Goal: Information Seeking & Learning: Learn about a topic

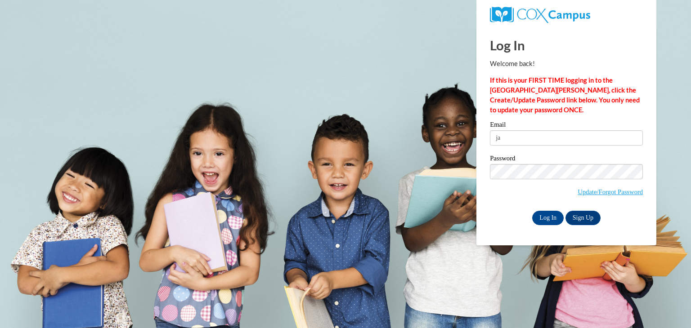
type input "j"
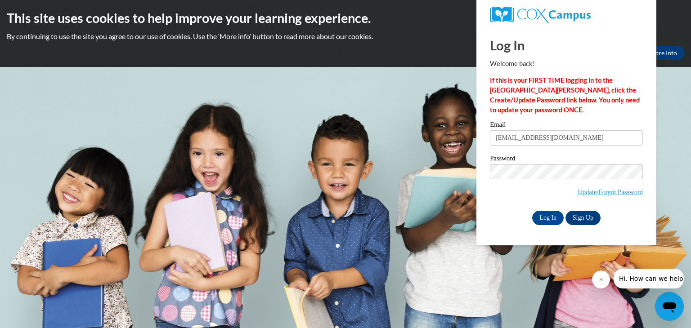
type input "tjanke@hfcsbrillionwi.org"
click at [542, 219] on input "Log In" at bounding box center [547, 218] width 31 height 14
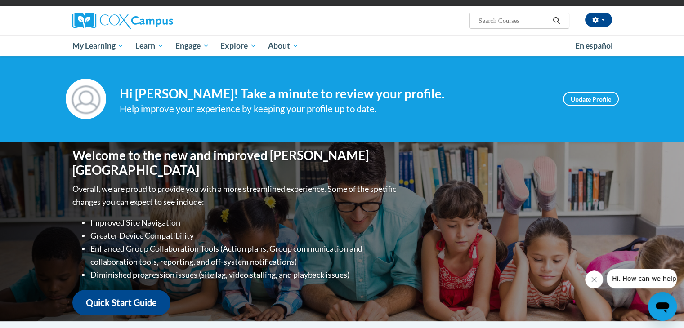
scroll to position [68, 0]
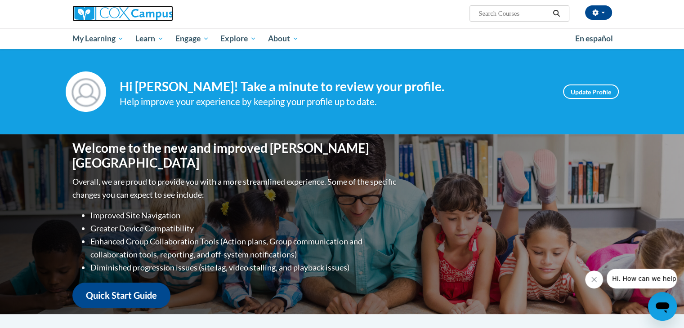
click at [100, 15] on img at bounding box center [122, 13] width 101 height 16
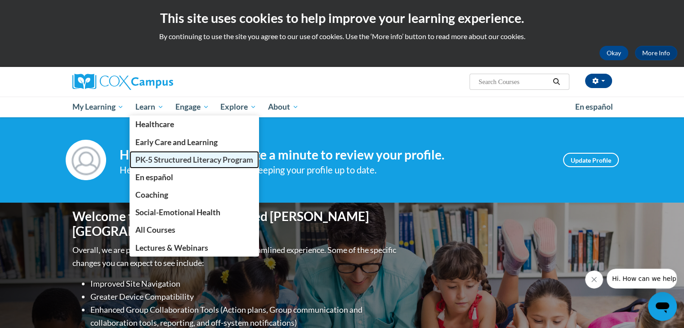
click at [160, 164] on span "PK-5 Structured Literacy Program" at bounding box center [194, 159] width 118 height 9
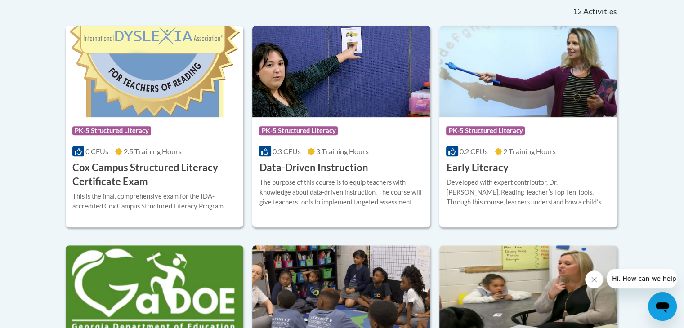
scroll to position [383, 0]
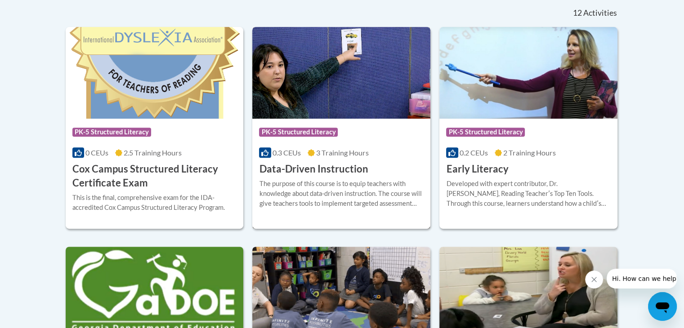
click at [327, 173] on h3 "Data-Driven Instruction" at bounding box center [313, 169] width 109 height 14
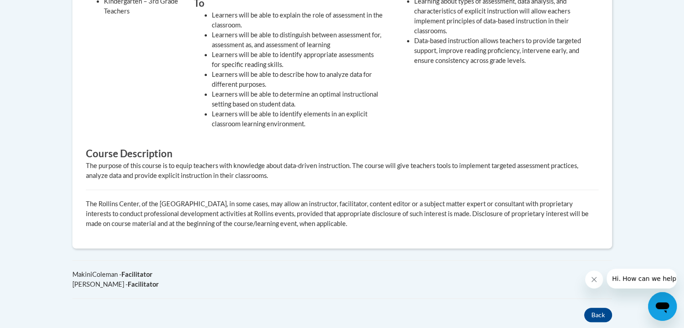
scroll to position [470, 0]
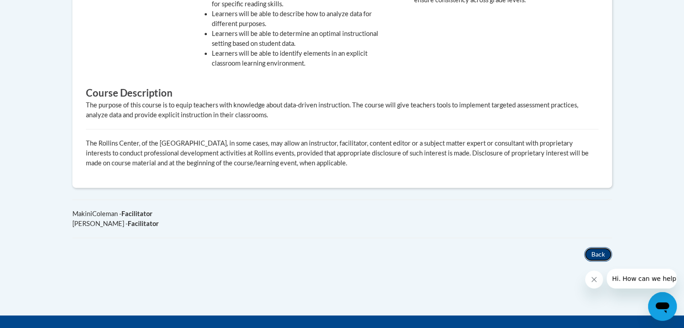
click at [589, 247] on button "Back" at bounding box center [598, 254] width 28 height 14
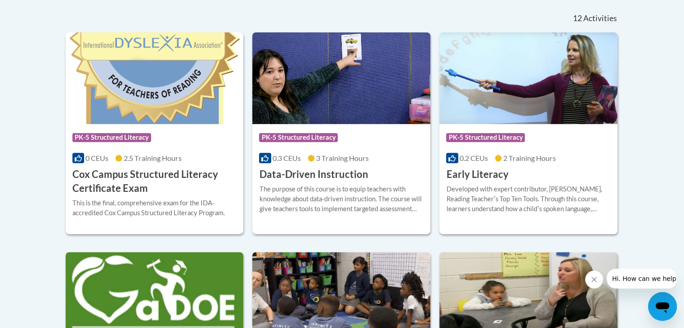
scroll to position [379, 0]
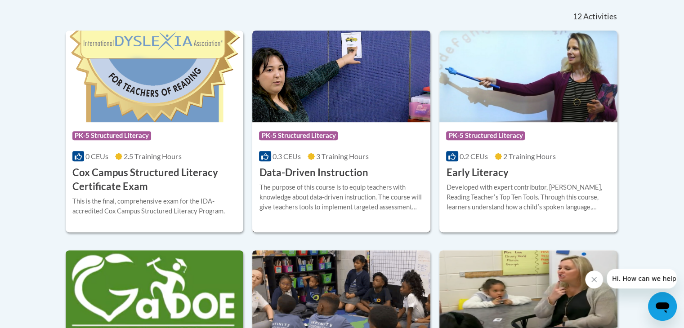
click at [327, 173] on h3 "Data-Driven Instruction" at bounding box center [313, 173] width 109 height 14
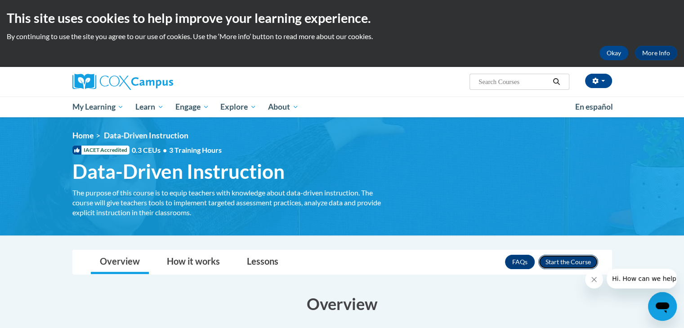
click at [569, 268] on button "Enroll" at bounding box center [568, 262] width 60 height 14
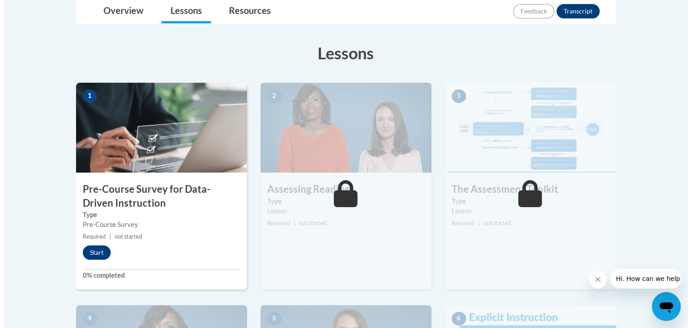
scroll to position [221, 0]
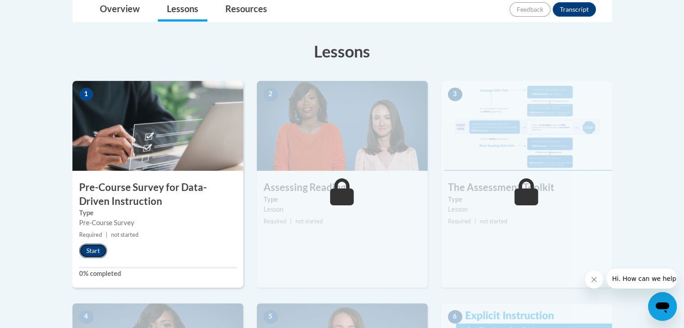
click at [85, 248] on button "Start" at bounding box center [93, 251] width 28 height 14
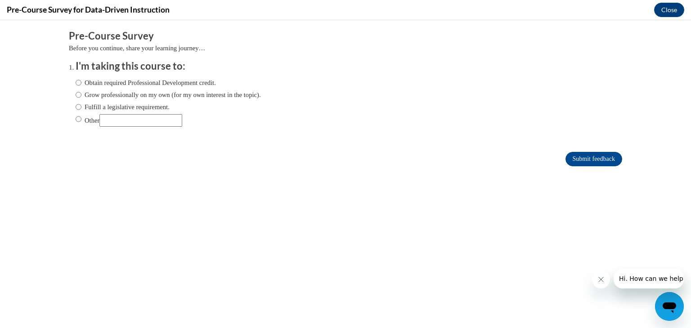
scroll to position [0, 0]
click at [76, 84] on input "Obtain required Professional Development credit." at bounding box center [79, 83] width 6 height 10
radio input "true"
click at [570, 155] on input "Submit feedback" at bounding box center [593, 159] width 57 height 14
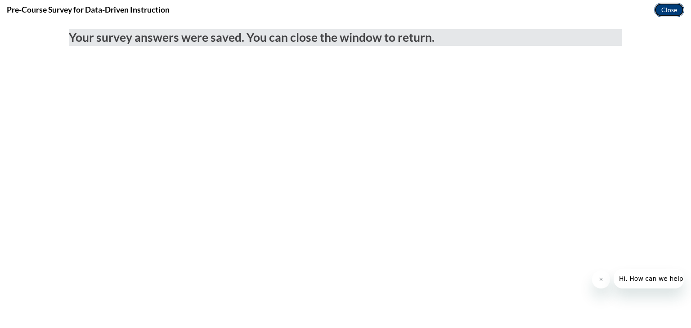
click at [671, 9] on button "Close" at bounding box center [669, 10] width 30 height 14
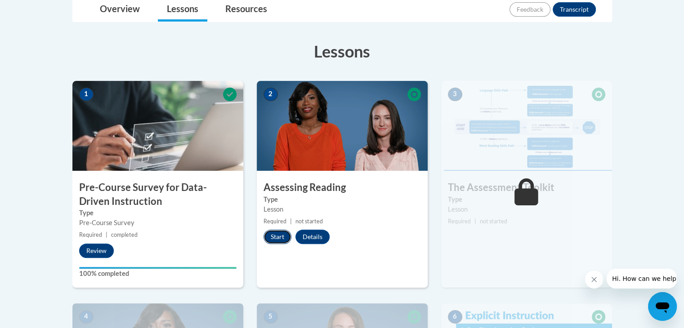
click at [272, 241] on button "Start" at bounding box center [277, 237] width 28 height 14
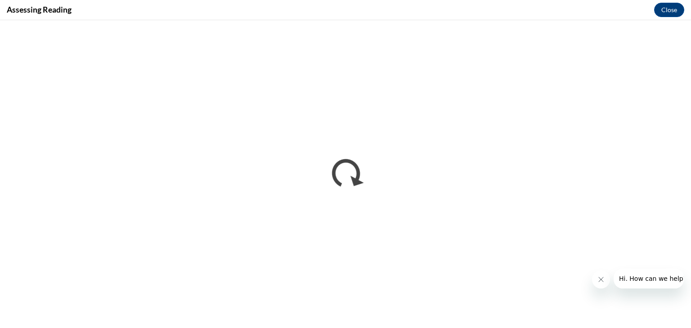
click at [603, 281] on icon "Close message from company" at bounding box center [600, 279] width 7 height 7
drag, startPoint x: 552, startPoint y: 307, endPoint x: 570, endPoint y: 10, distance: 297.3
click at [570, 10] on div "Assessing Reading Close" at bounding box center [345, 10] width 691 height 20
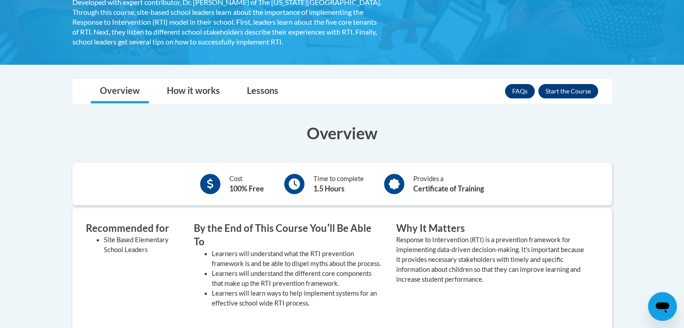
scroll to position [156, 0]
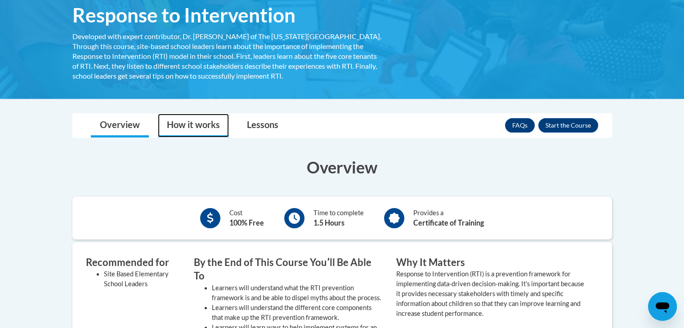
click at [204, 129] on link "How it works" at bounding box center [193, 126] width 71 height 24
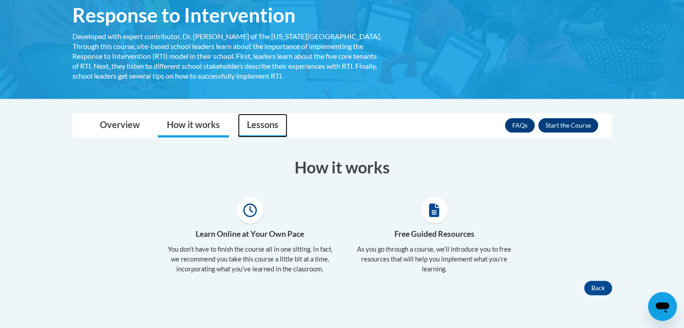
click at [250, 128] on link "Lessons" at bounding box center [262, 126] width 49 height 24
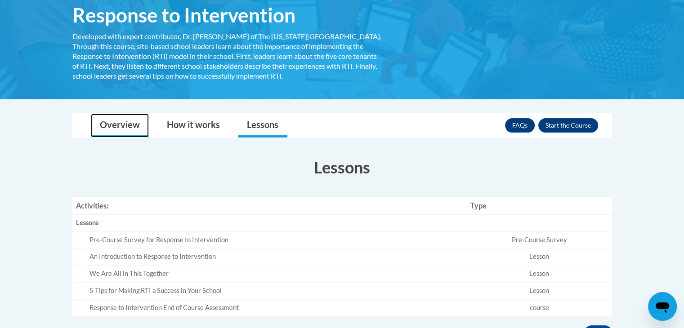
click at [128, 127] on link "Overview" at bounding box center [120, 126] width 58 height 24
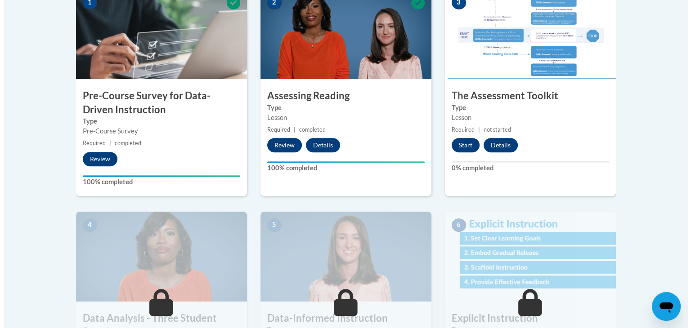
scroll to position [330, 0]
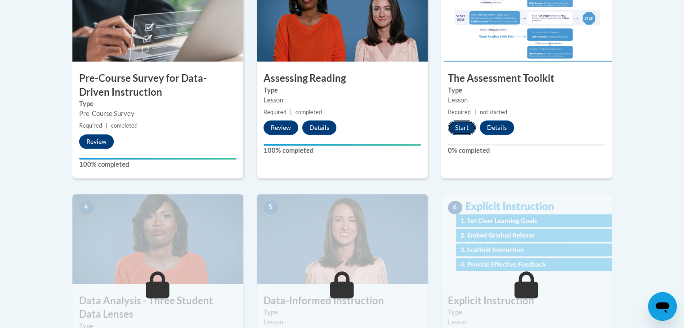
click at [460, 123] on button "Start" at bounding box center [462, 127] width 28 height 14
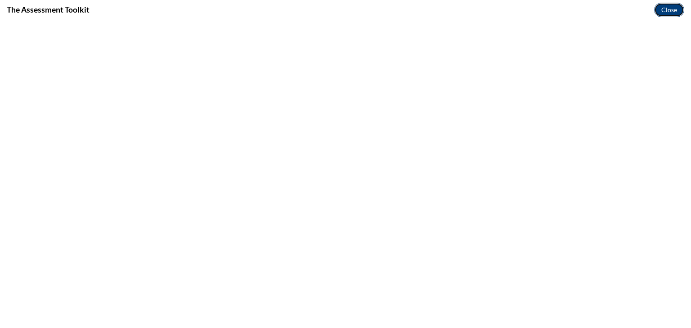
click at [665, 10] on button "Close" at bounding box center [669, 10] width 30 height 14
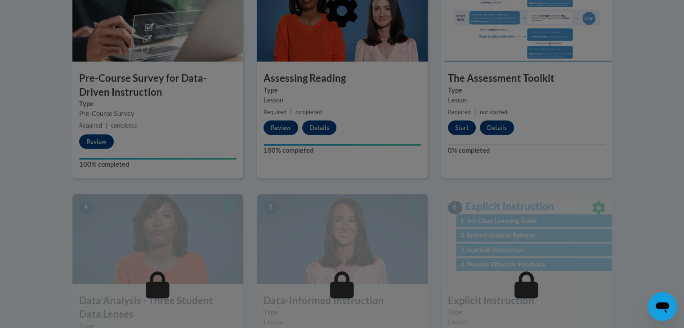
click at [616, 96] on div at bounding box center [342, 164] width 684 height 328
click at [464, 124] on div at bounding box center [342, 57] width 540 height 171
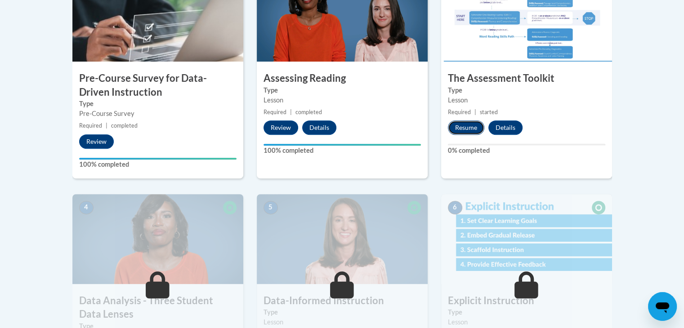
click at [464, 124] on button "Resume" at bounding box center [466, 127] width 36 height 14
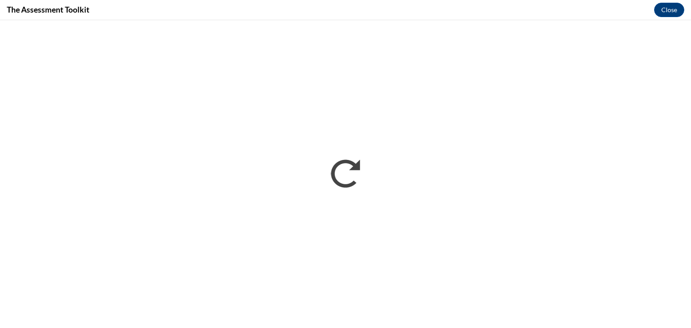
scroll to position [0, 0]
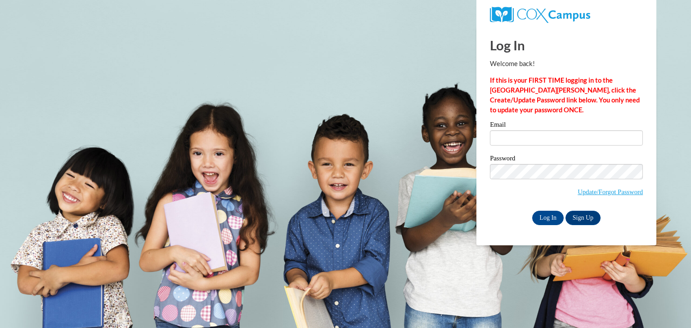
type input "[EMAIL_ADDRESS][DOMAIN_NAME]"
click at [542, 225] on div "Log In Welcome back! If this is your FIRST TIME logging in to the [GEOGRAPHIC_D…" at bounding box center [565, 136] width 193 height 219
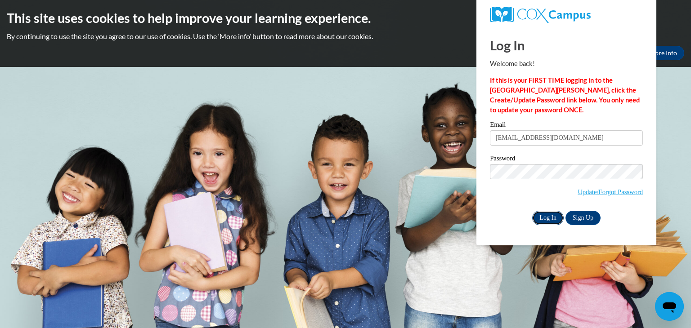
click at [545, 218] on input "Log In" at bounding box center [547, 218] width 31 height 14
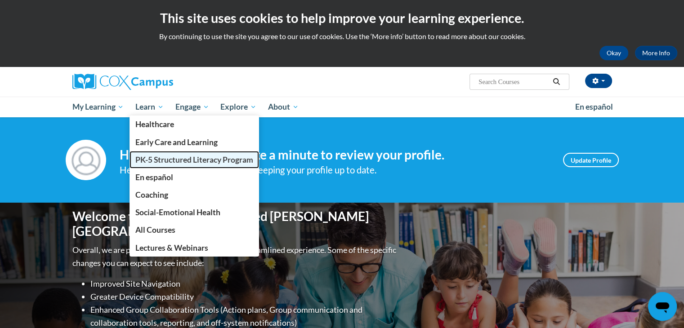
click at [155, 162] on span "PK-5 Structured Literacy Program" at bounding box center [194, 159] width 118 height 9
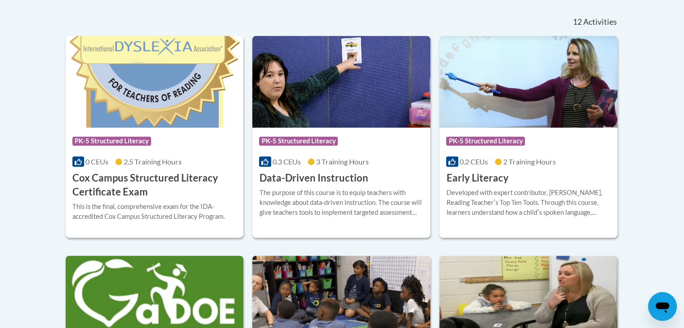
scroll to position [367, 0]
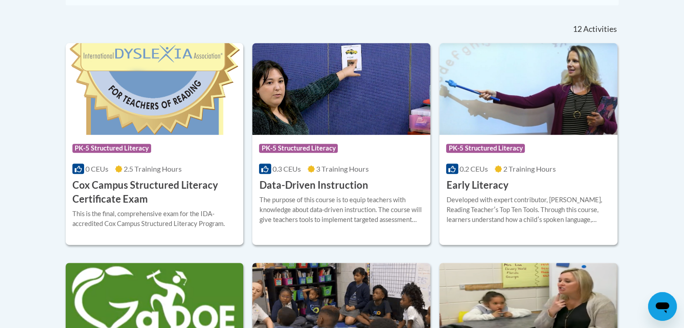
drag, startPoint x: 687, startPoint y: 99, endPoint x: 684, endPoint y: 234, distance: 134.5
click at [489, 161] on div "Course Category: PK-5 Structured Literacy 0.2 CEUs 2 Training Hours COURSE Earl…" at bounding box center [528, 164] width 178 height 58
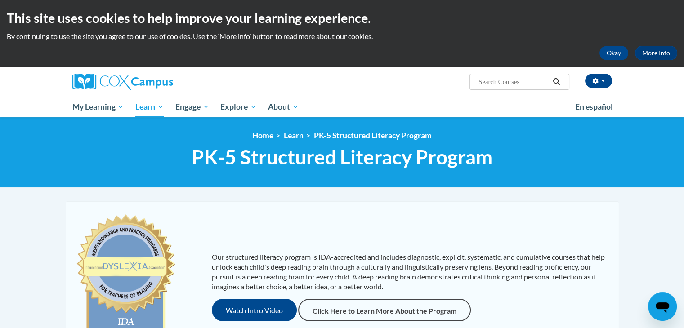
scroll to position [349, 0]
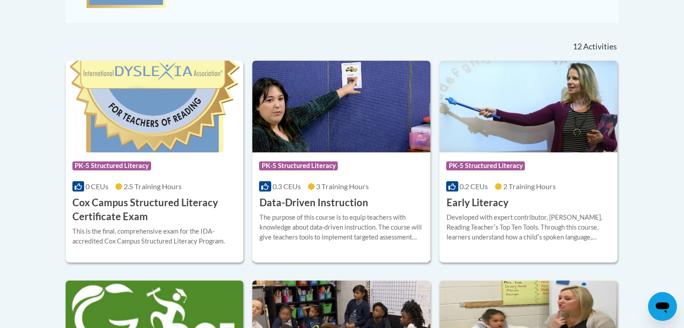
click at [327, 208] on h3 "Data-Driven Instruction" at bounding box center [313, 203] width 109 height 14
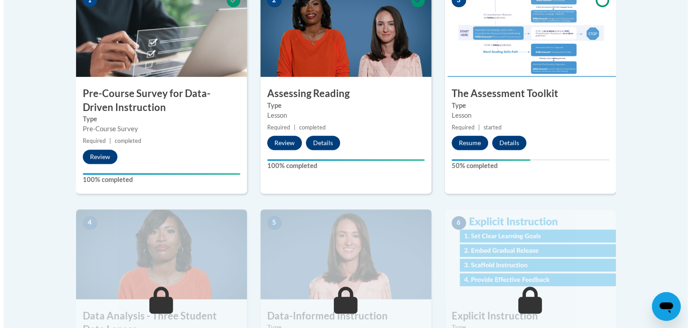
scroll to position [322, 0]
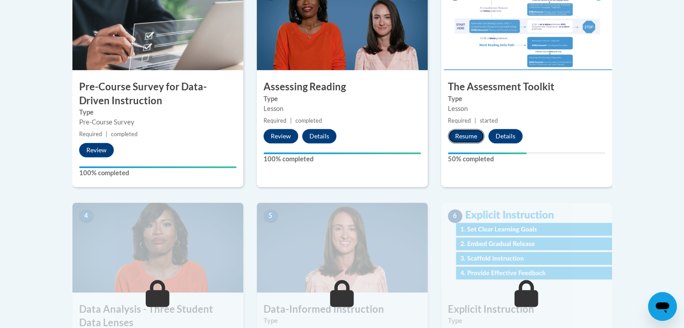
click at [460, 137] on button "Resume" at bounding box center [466, 136] width 36 height 14
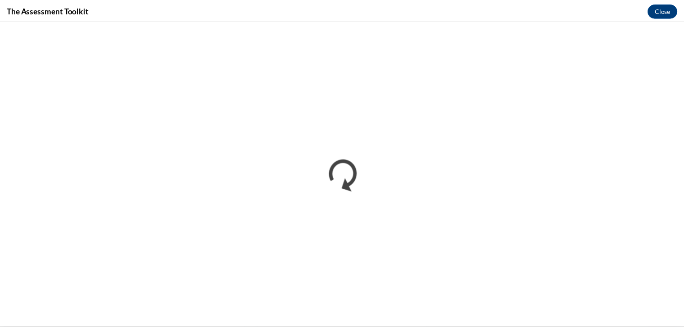
scroll to position [0, 0]
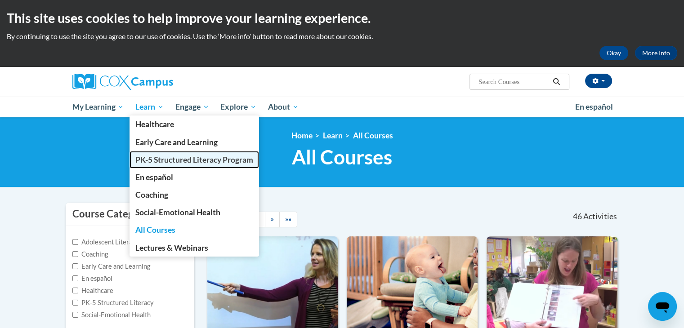
click at [165, 165] on link "PK-5 Structured Literacy Program" at bounding box center [193, 160] width 129 height 18
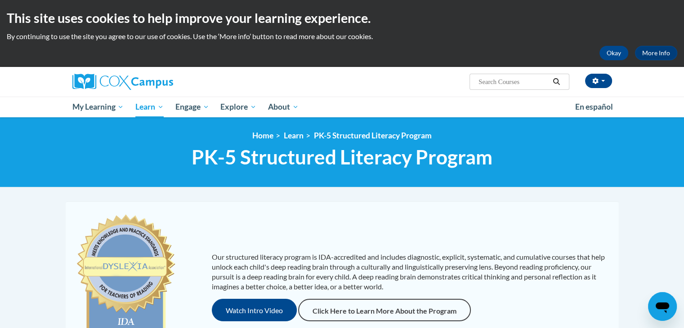
scroll to position [287, 0]
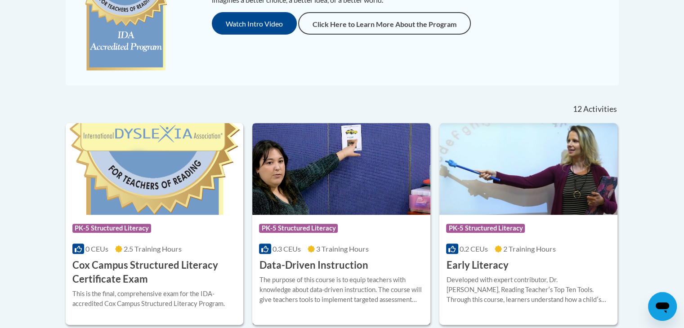
click at [354, 184] on img at bounding box center [341, 169] width 178 height 92
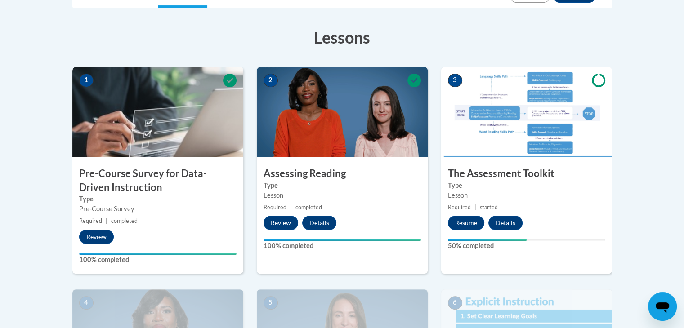
scroll to position [232, 0]
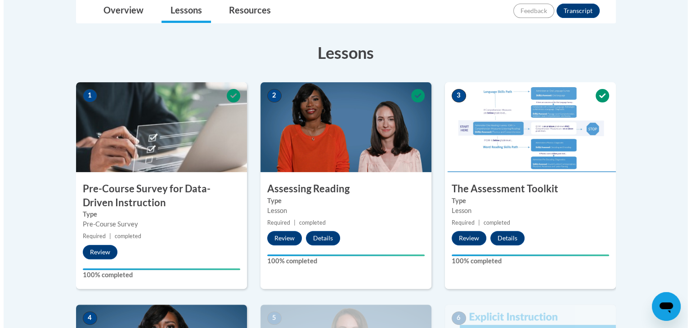
scroll to position [155, 0]
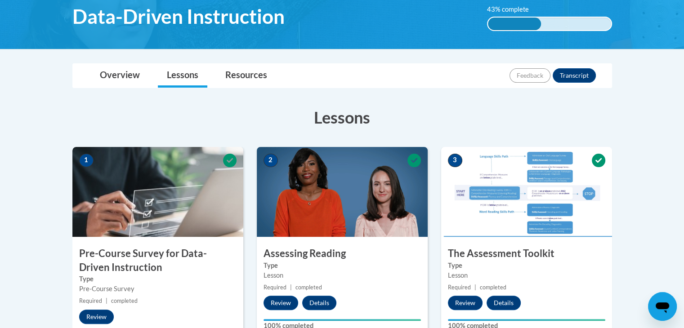
click at [349, 176] on img at bounding box center [342, 192] width 171 height 90
click at [326, 228] on img at bounding box center [342, 192] width 171 height 90
click at [282, 302] on button "Review" at bounding box center [280, 303] width 35 height 14
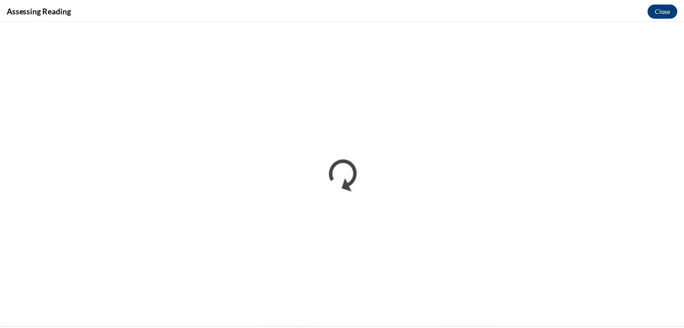
scroll to position [0, 0]
click at [666, 12] on button "Close" at bounding box center [669, 10] width 30 height 14
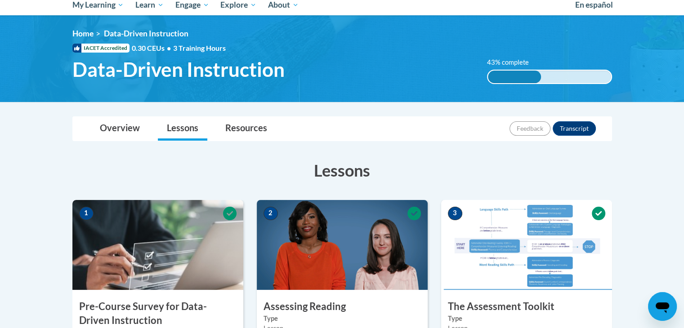
scroll to position [78, 0]
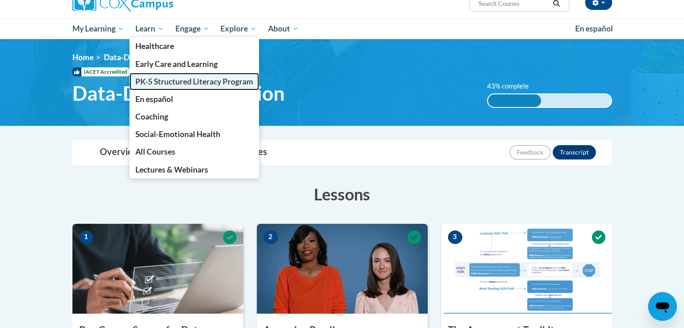
click at [165, 86] on link "PK-5 Structured Literacy Program" at bounding box center [193, 82] width 129 height 18
